Goal: Task Accomplishment & Management: Manage account settings

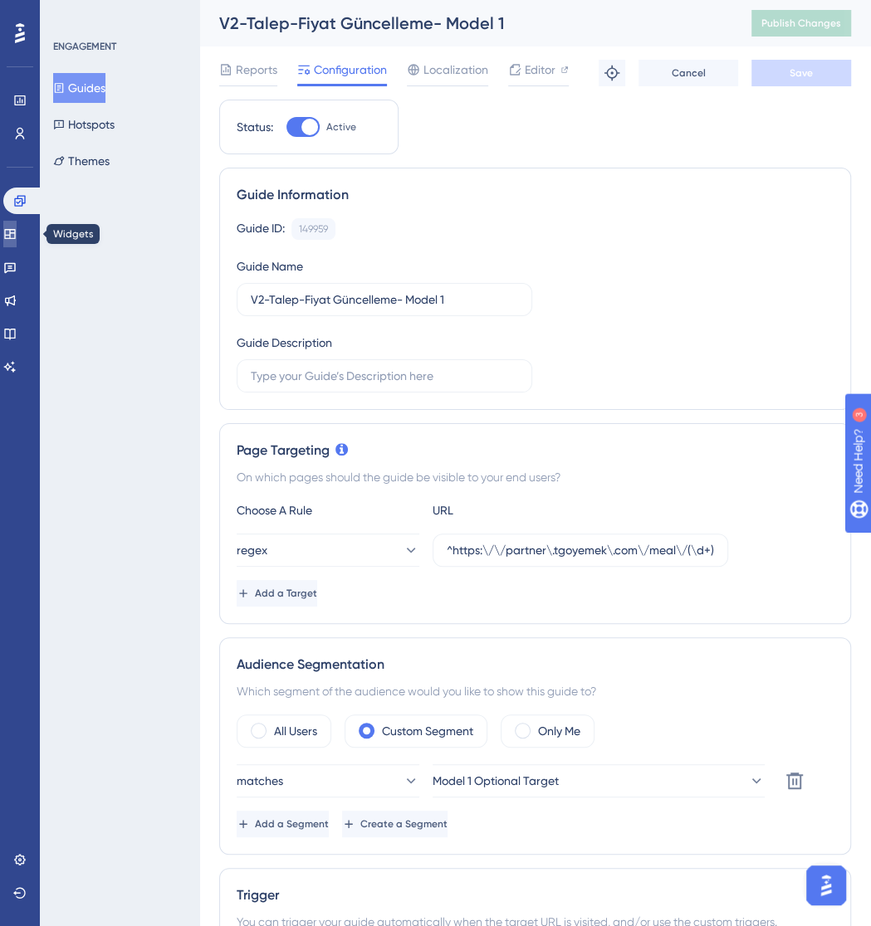
click at [10, 227] on link at bounding box center [9, 234] width 13 height 27
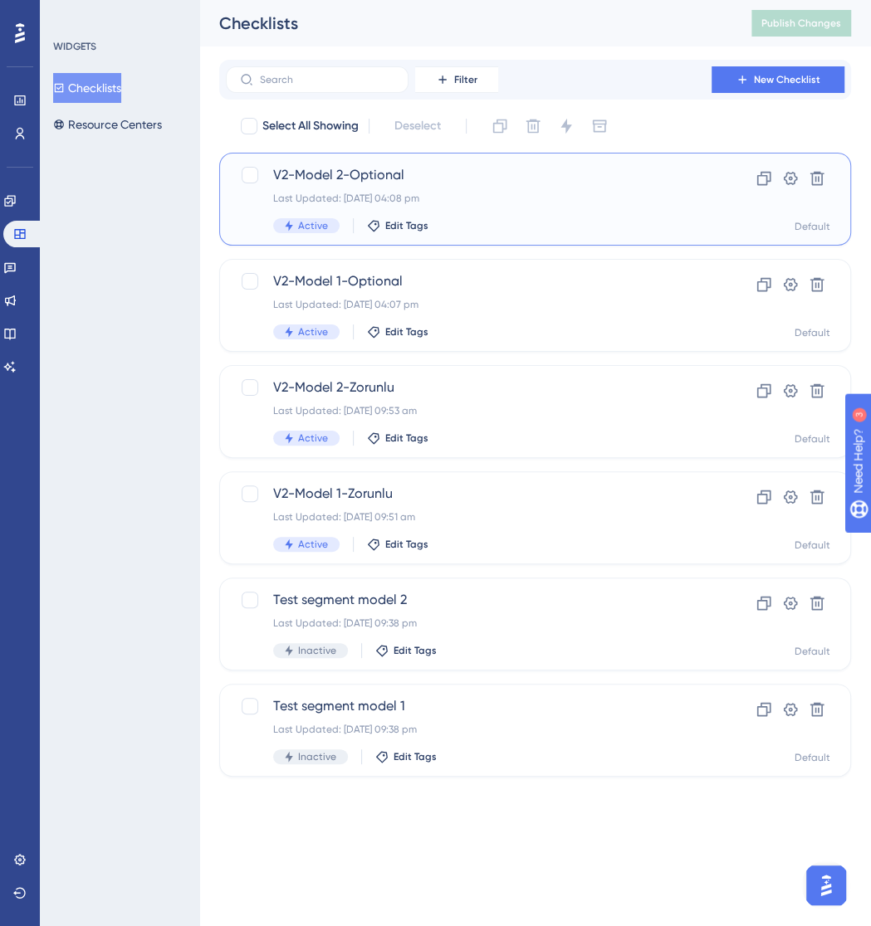
click at [381, 178] on span "V2-Model 2-Optional" at bounding box center [468, 175] width 391 height 20
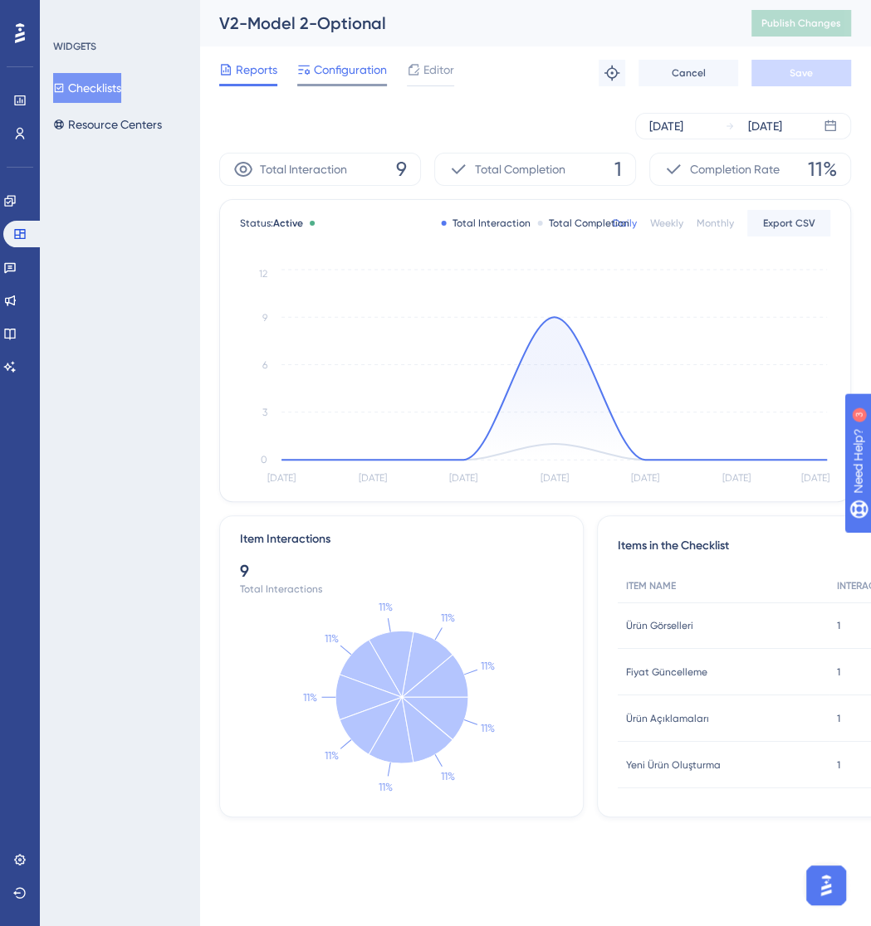
click at [333, 60] on span "Configuration" at bounding box center [350, 70] width 73 height 20
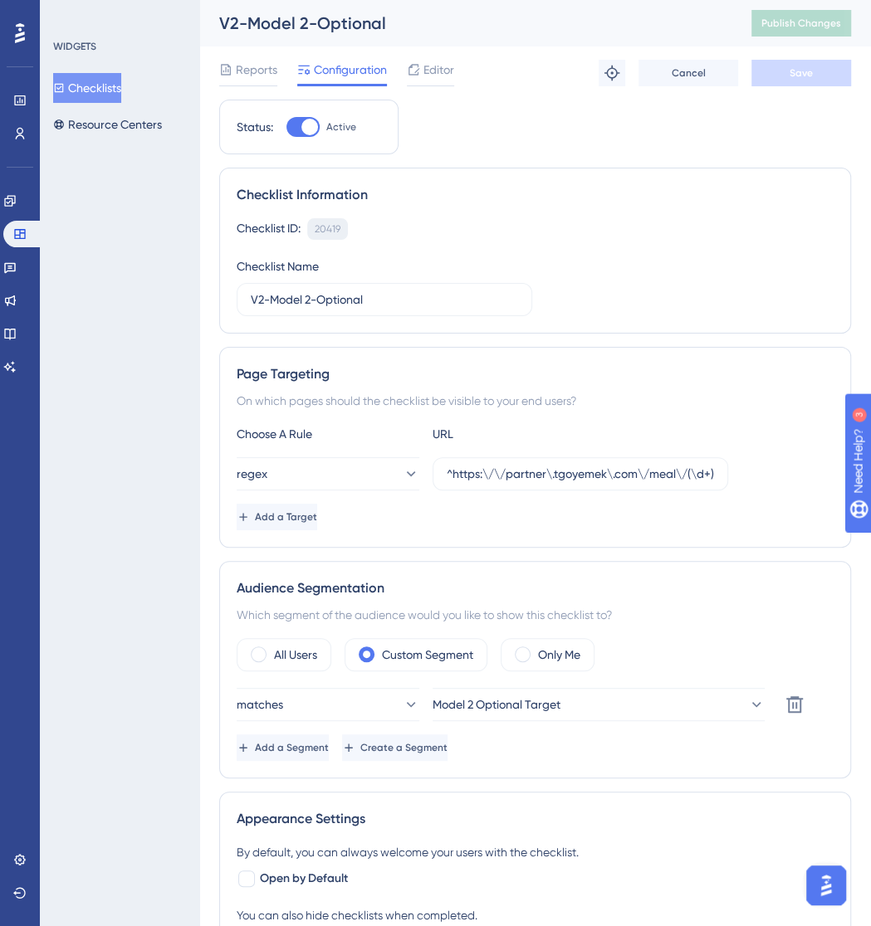
click at [331, 222] on div "20419" at bounding box center [328, 228] width 26 height 13
click at [105, 92] on button "Checklists" at bounding box center [87, 88] width 68 height 30
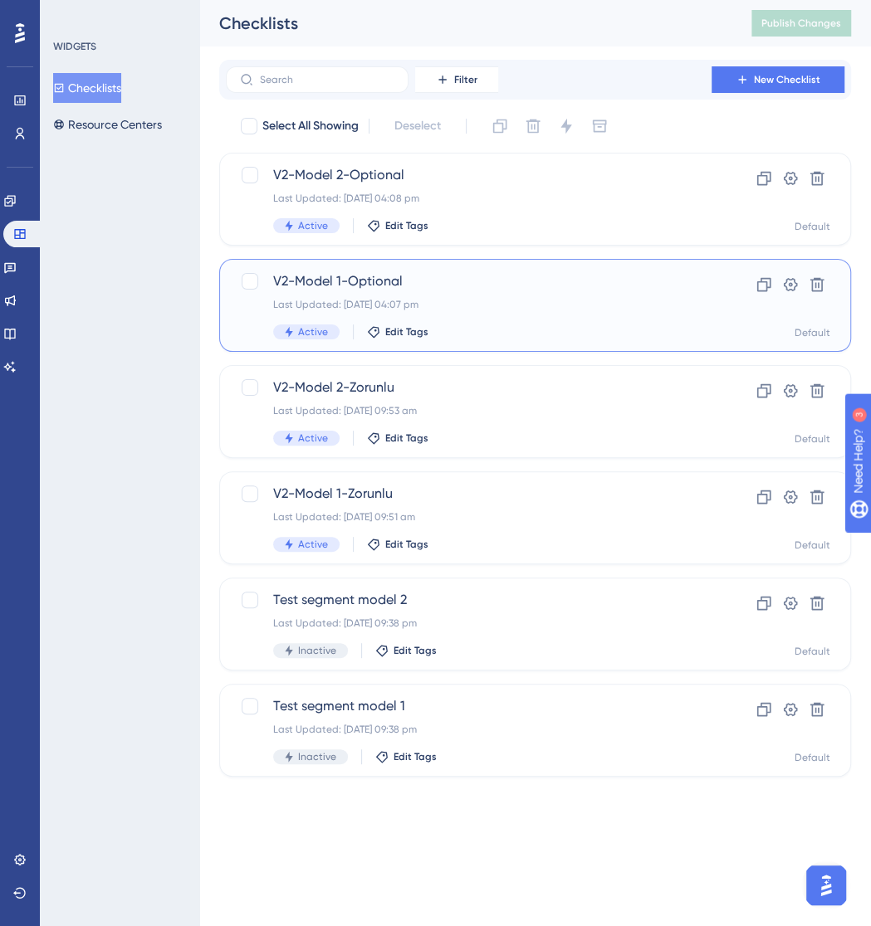
click at [447, 299] on div "Last Updated: [DATE] 04:07 pm" at bounding box center [468, 304] width 391 height 13
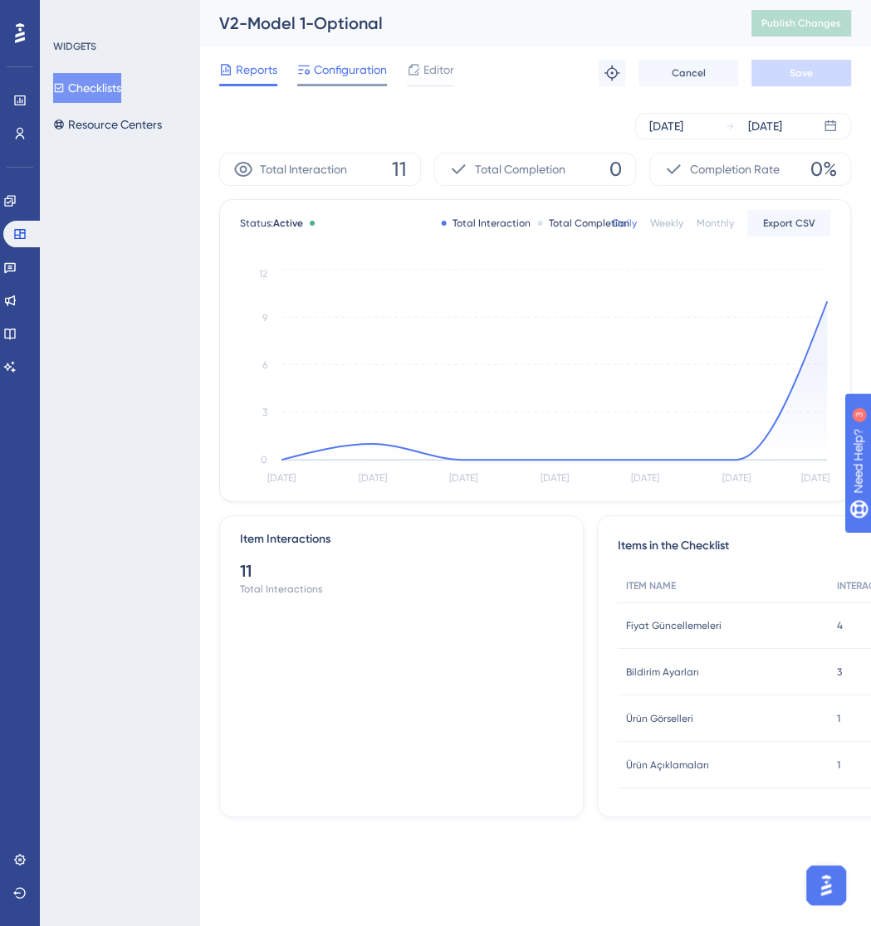
click at [365, 73] on span "Configuration" at bounding box center [350, 70] width 73 height 20
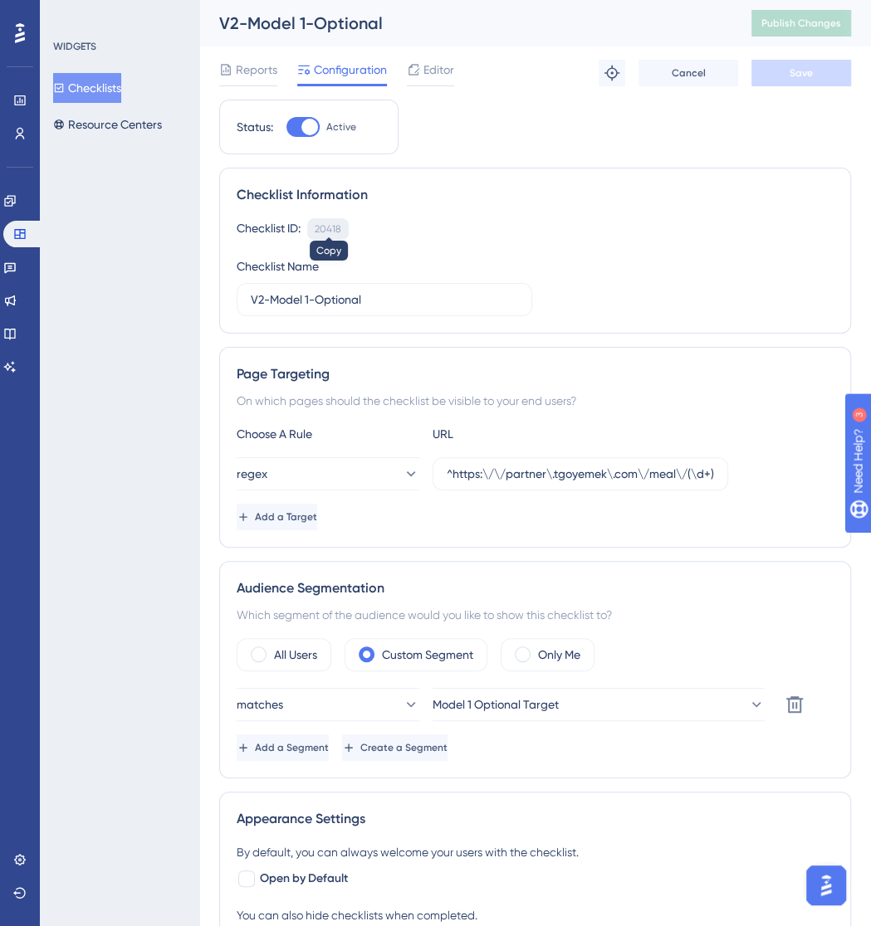
click at [334, 224] on div "20418" at bounding box center [328, 228] width 27 height 13
